Goal: Find specific page/section: Find specific page/section

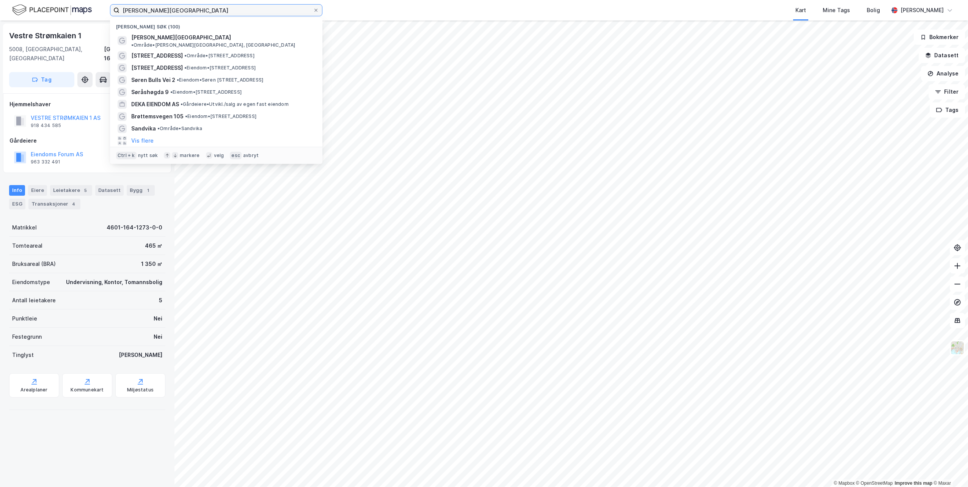
drag, startPoint x: 174, startPoint y: 11, endPoint x: 108, endPoint y: 9, distance: 66.0
click at [108, 9] on div "[PERSON_NAME] gate Nylige søk (100) [PERSON_NAME][GEOGRAPHIC_DATA] • Område • […" at bounding box center [484, 10] width 968 height 20
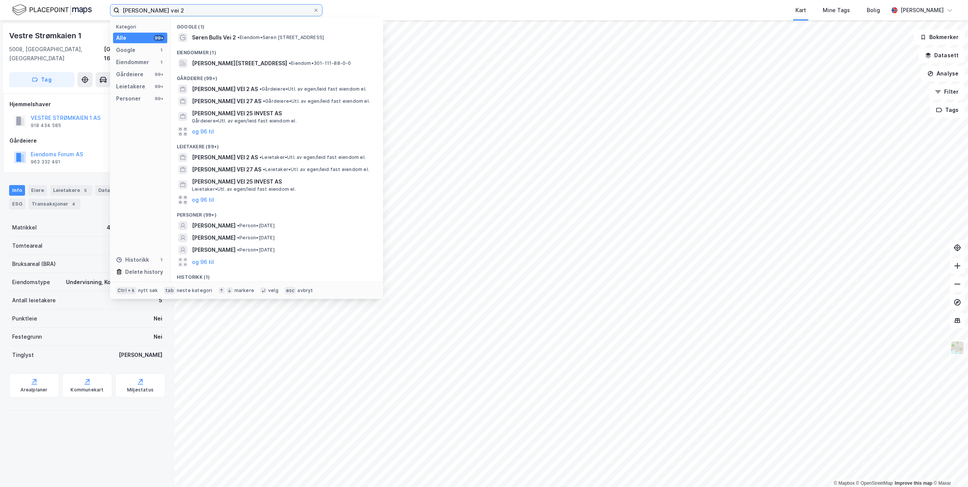
type input "[PERSON_NAME] vei 2"
click at [211, 38] on span "Søren Bulls Vei 2" at bounding box center [214, 37] width 44 height 9
